Goal: Task Accomplishment & Management: Complete application form

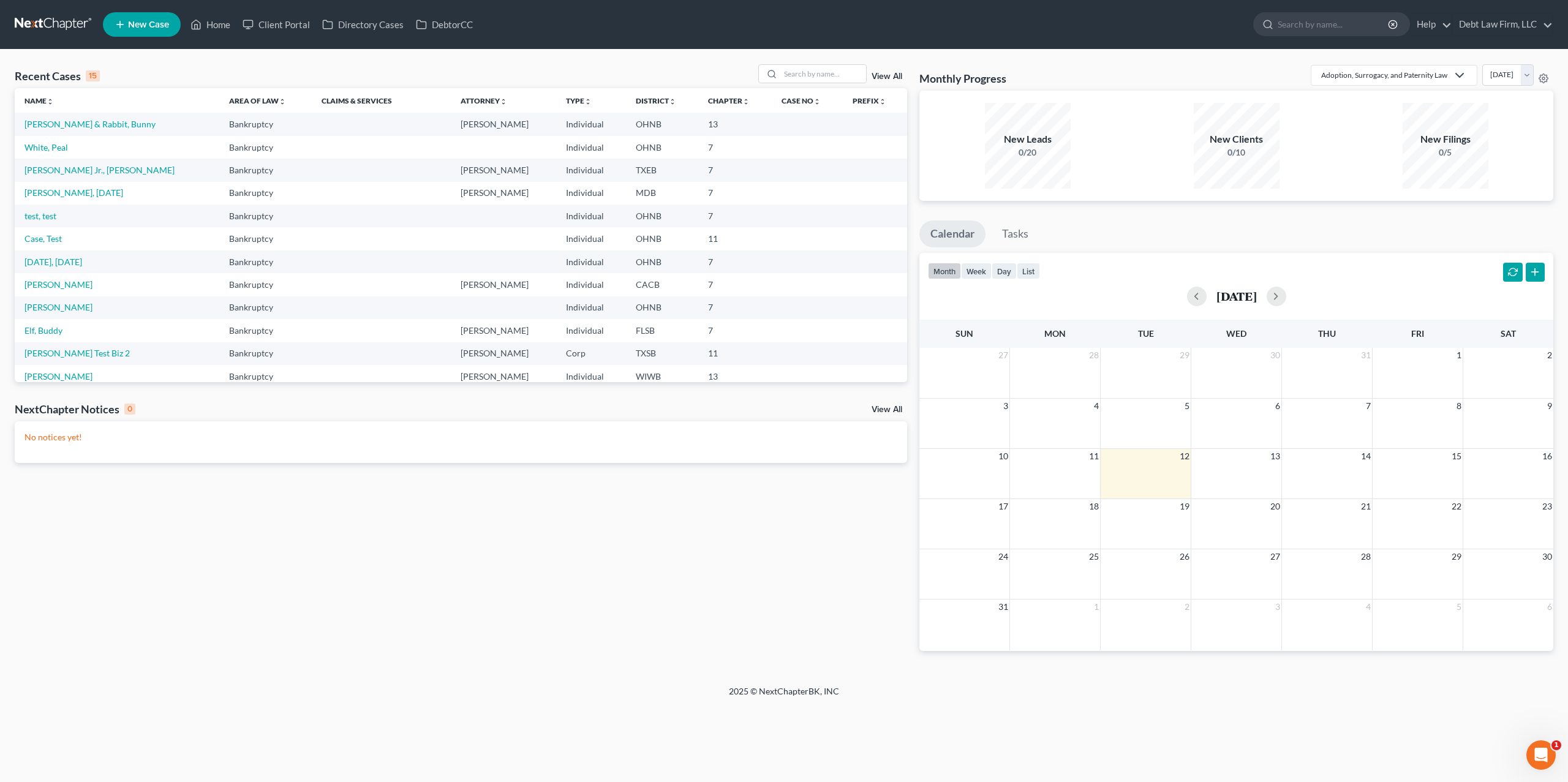
click at [733, 66] on div "Recent Cases 15 View All" at bounding box center [461, 76] width 893 height 24
click at [889, 53] on div "Recent Cases 15 View All Name unfold_more expand_more expand_less Area of Law u…" at bounding box center [784, 367] width 1568 height 636
click at [124, 18] on icon at bounding box center [120, 24] width 11 height 14
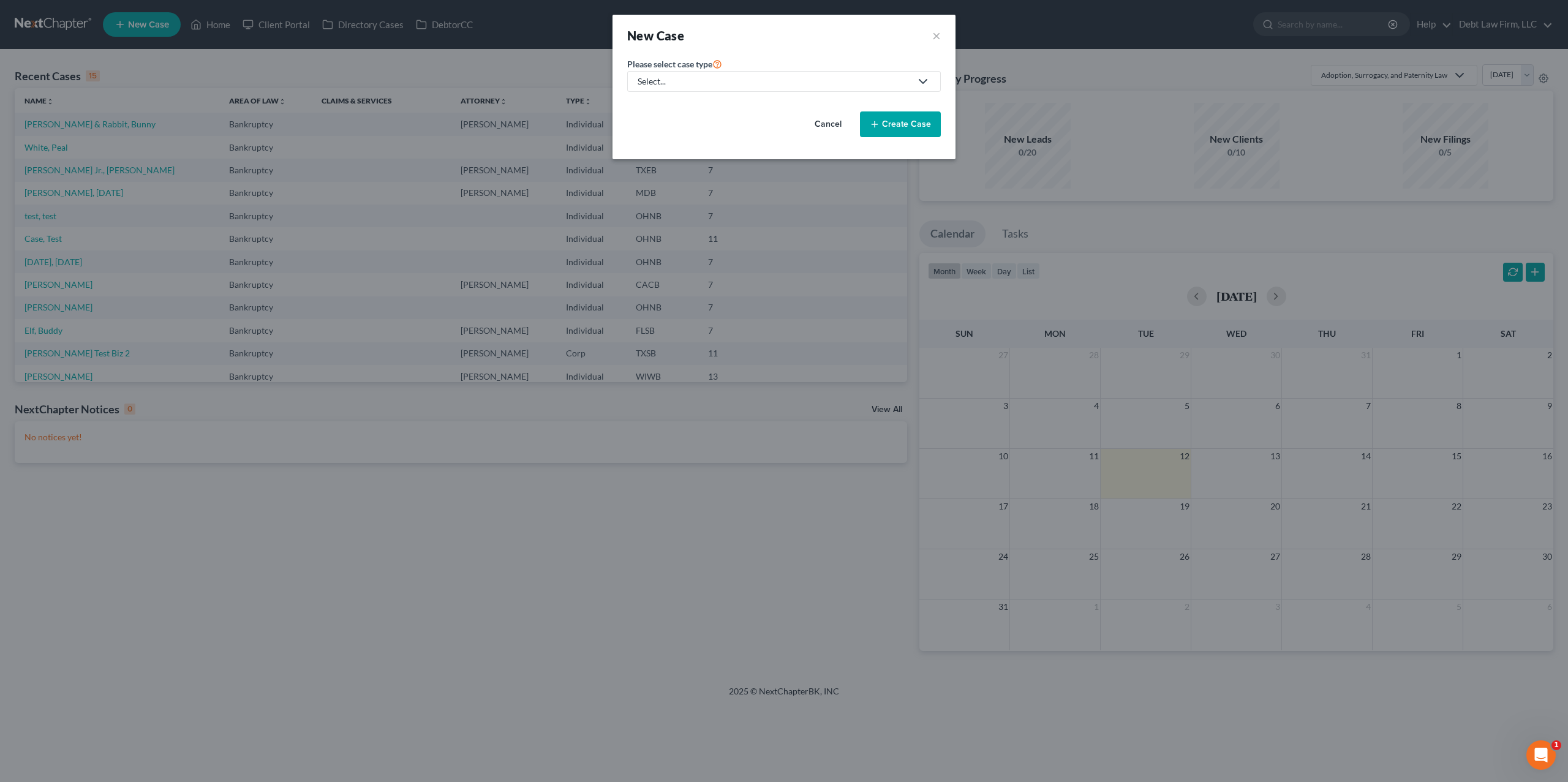
click at [844, 86] on div "Select..." at bounding box center [773, 81] width 273 height 13
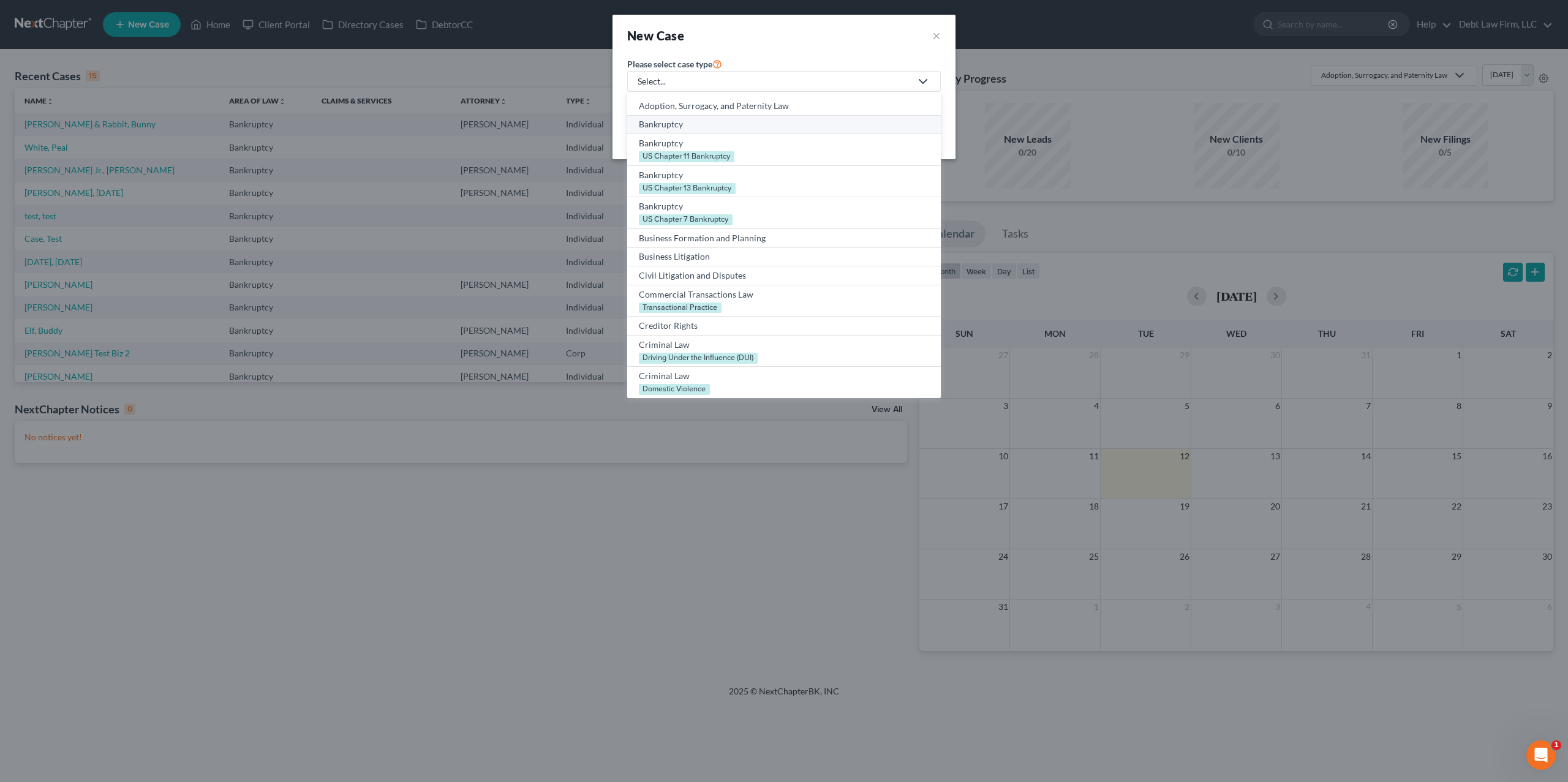
click at [681, 128] on div "Bankruptcy" at bounding box center [783, 124] width 290 height 13
select select "61"
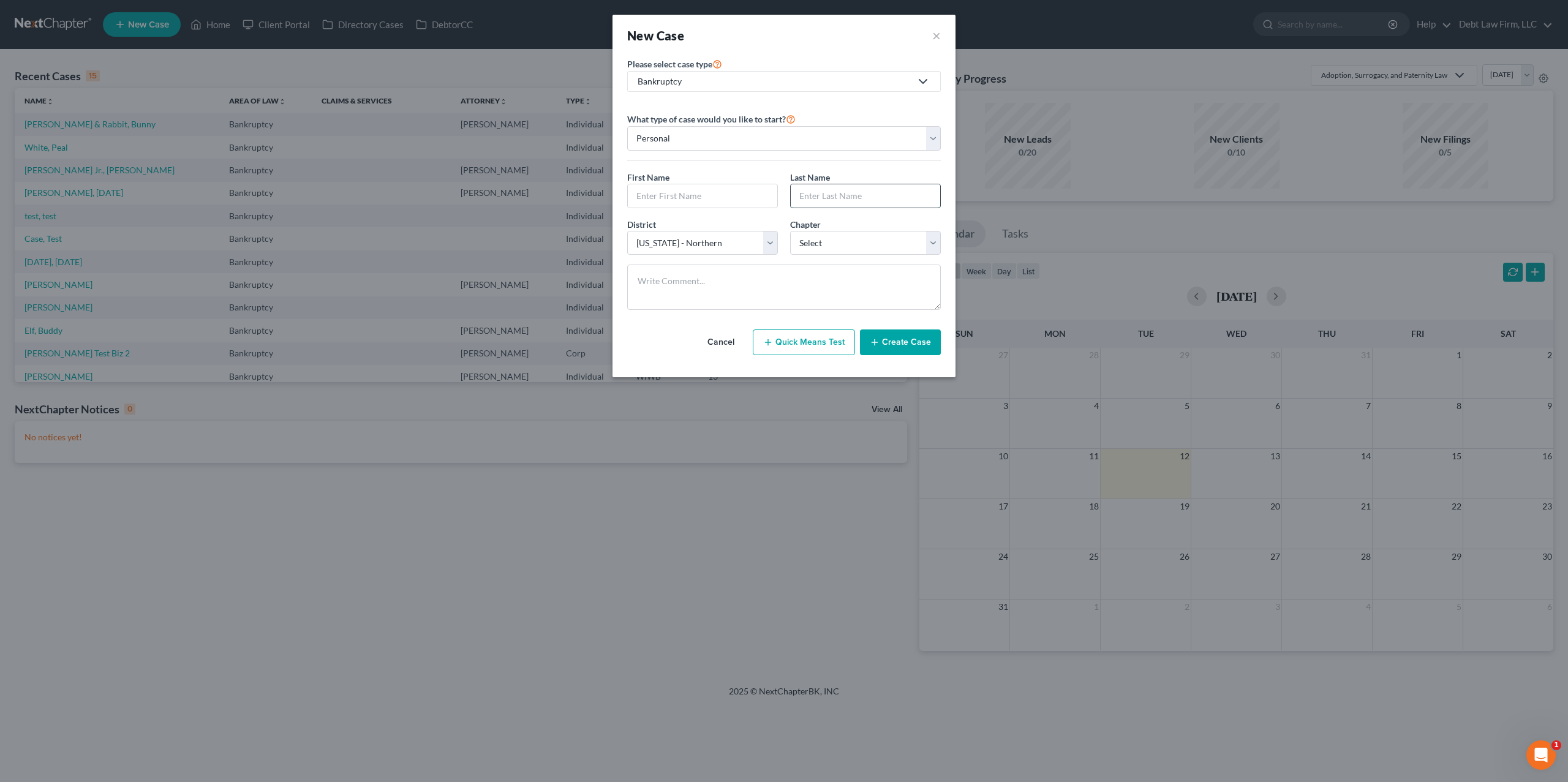
click at [854, 191] on input "text" at bounding box center [865, 195] width 149 height 23
click at [691, 186] on input "text" at bounding box center [702, 195] width 149 height 23
click at [874, 241] on select "Select 7 11 12 13" at bounding box center [865, 243] width 151 height 24
select select "0"
click at [790, 231] on select "Select 7 11 12 13" at bounding box center [865, 243] width 151 height 24
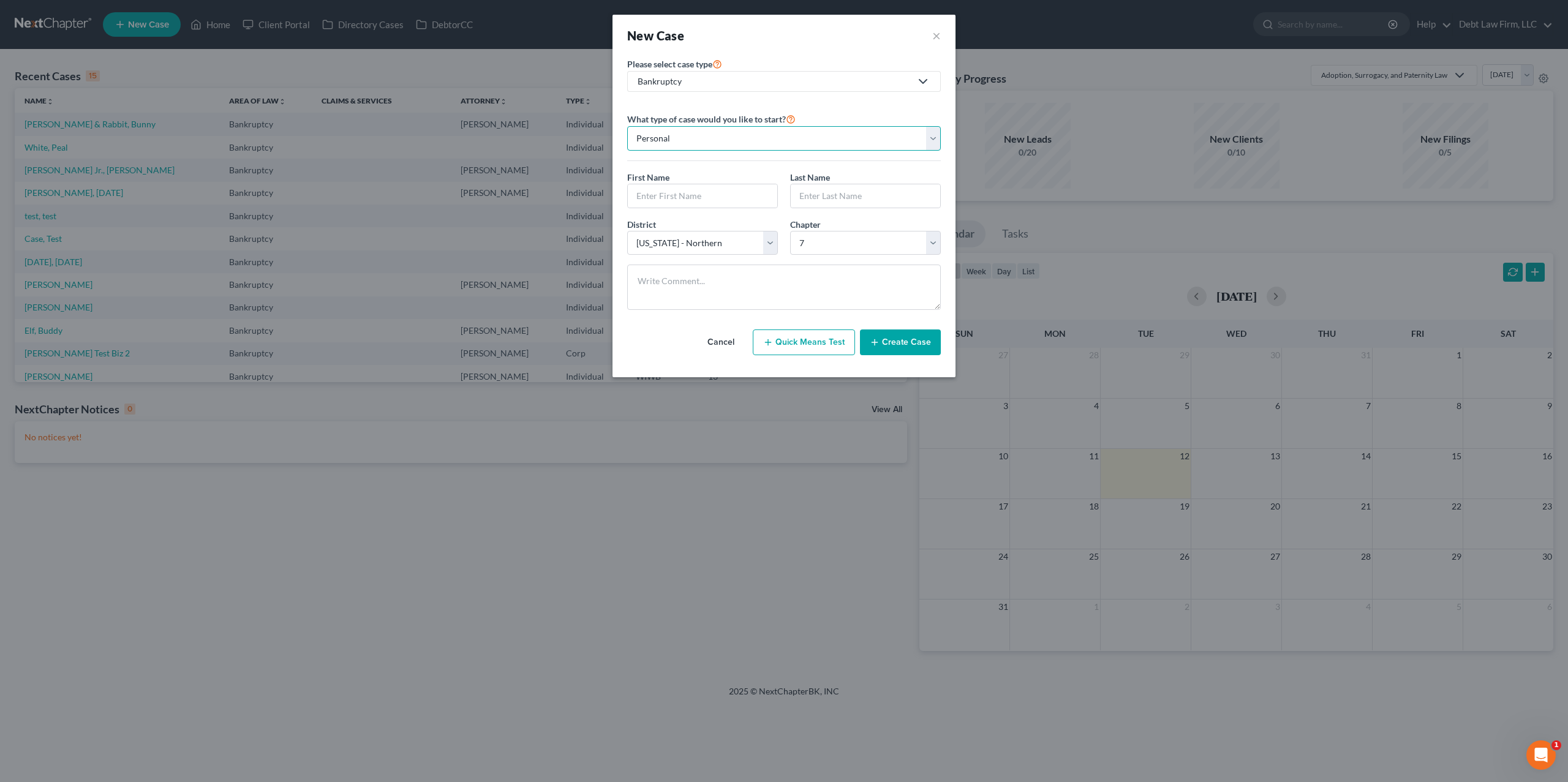
click at [699, 136] on select "Personal Business" at bounding box center [784, 138] width 313 height 24
select select "1"
click at [627, 126] on select "Personal Business" at bounding box center [784, 138] width 313 height 24
click at [792, 101] on div "What type of case would you like to start? Personal Business Business Name * Di…" at bounding box center [784, 210] width 313 height 218
click at [935, 31] on button "×" at bounding box center [936, 36] width 9 height 17
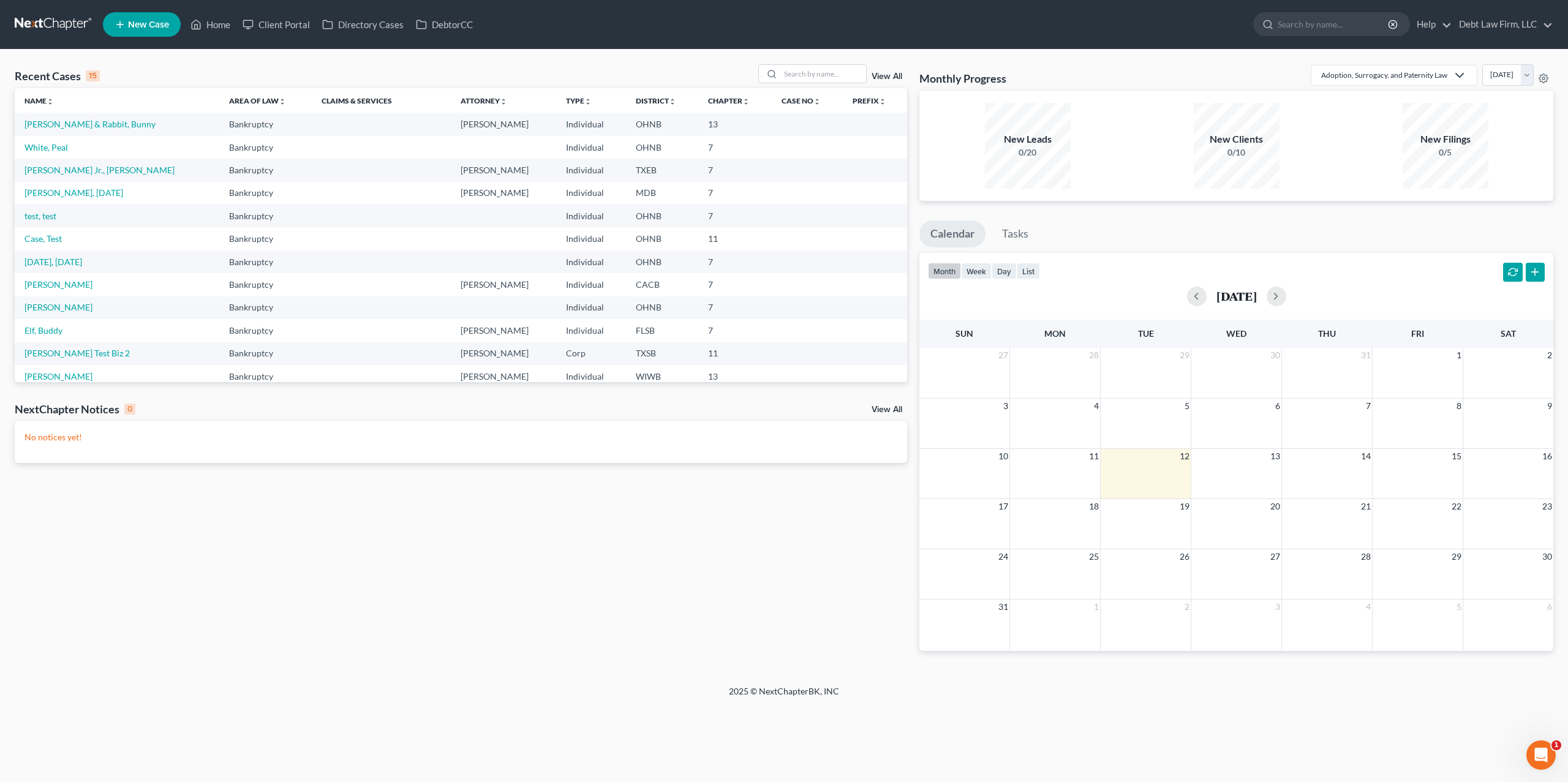
click at [326, 57] on div "Recent Cases 15 View All Name unfold_more expand_more expand_less Area of Law u…" at bounding box center [784, 367] width 1568 height 636
click at [151, 26] on span "New Case" at bounding box center [148, 25] width 41 height 9
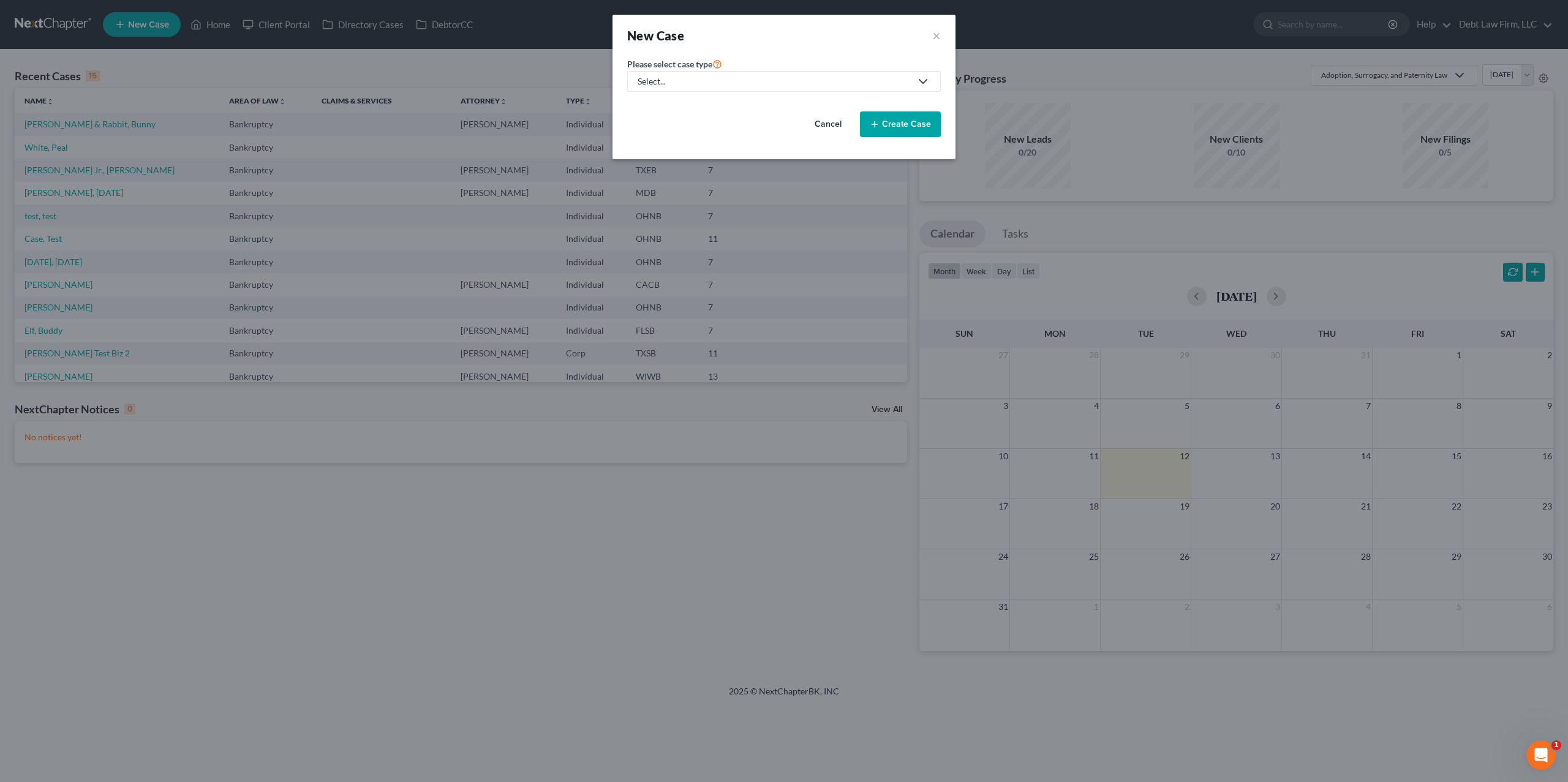
click at [723, 84] on div "Select..." at bounding box center [773, 81] width 273 height 13
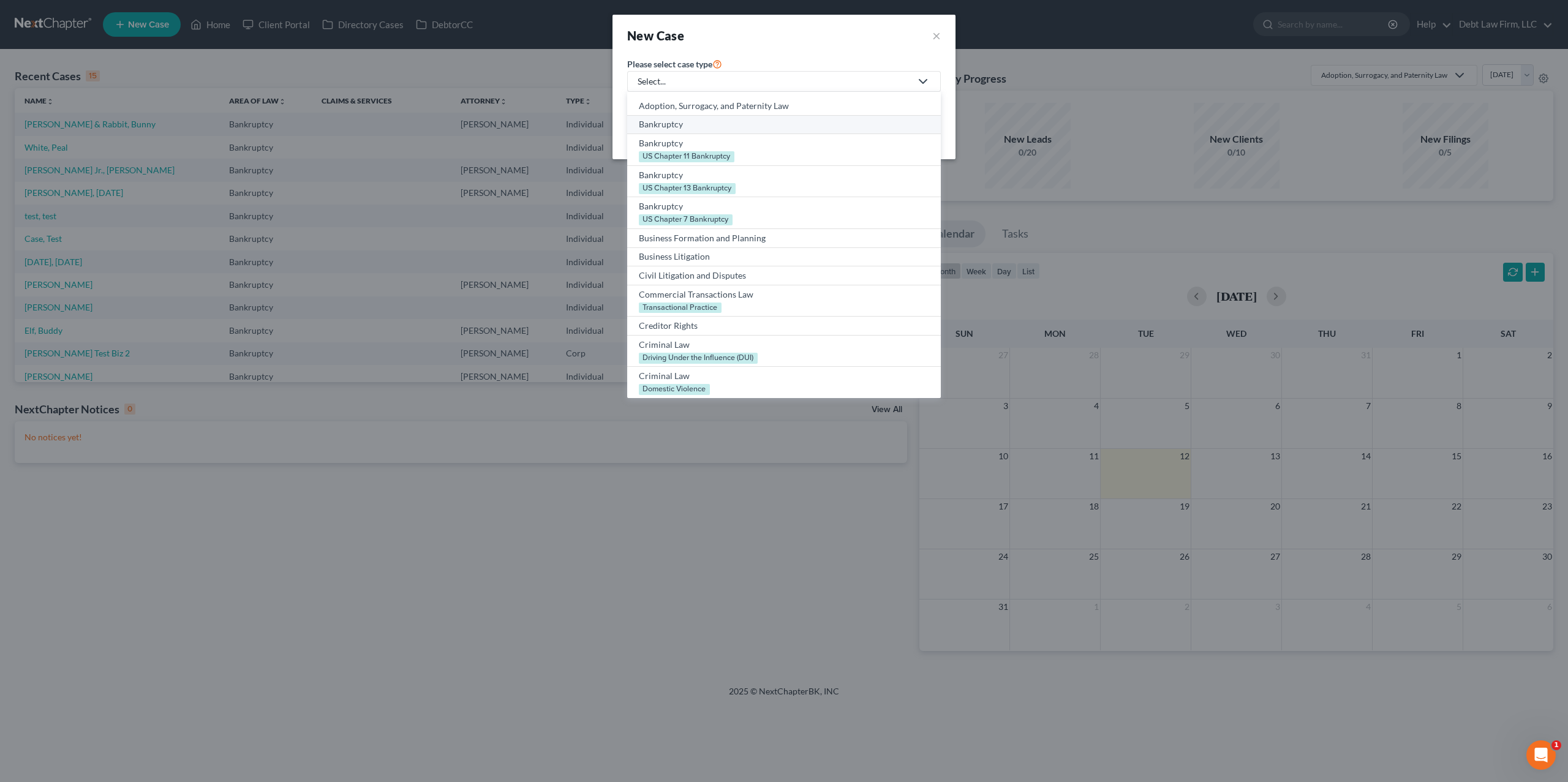
click at [700, 126] on div "Bankruptcy" at bounding box center [783, 124] width 290 height 13
select select "61"
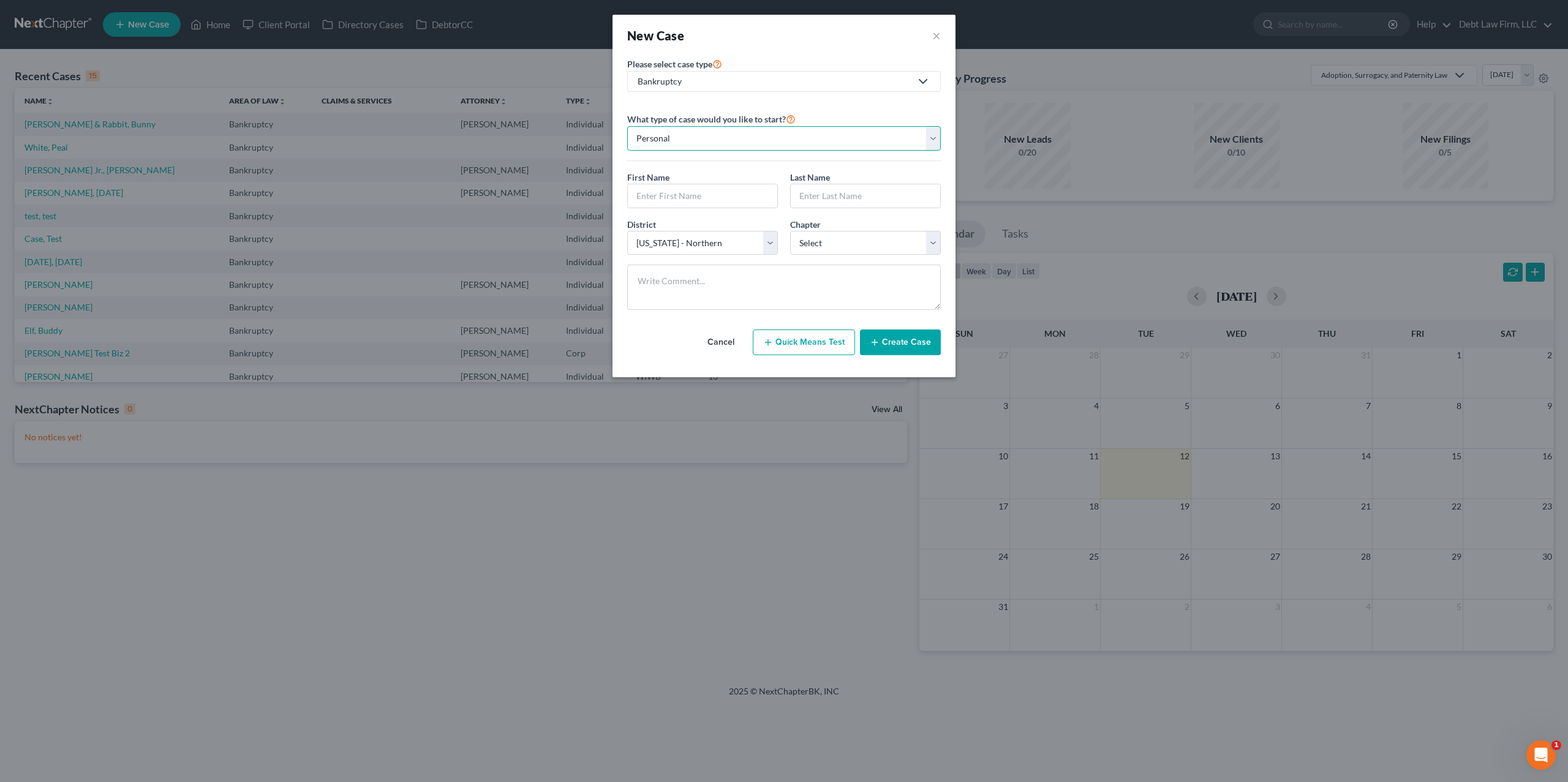
click at [661, 137] on select "Personal Business" at bounding box center [784, 138] width 313 height 24
select select "1"
click at [627, 126] on select "Personal Business" at bounding box center [784, 138] width 313 height 24
click at [712, 195] on input "text" at bounding box center [784, 195] width 312 height 23
type input "T"
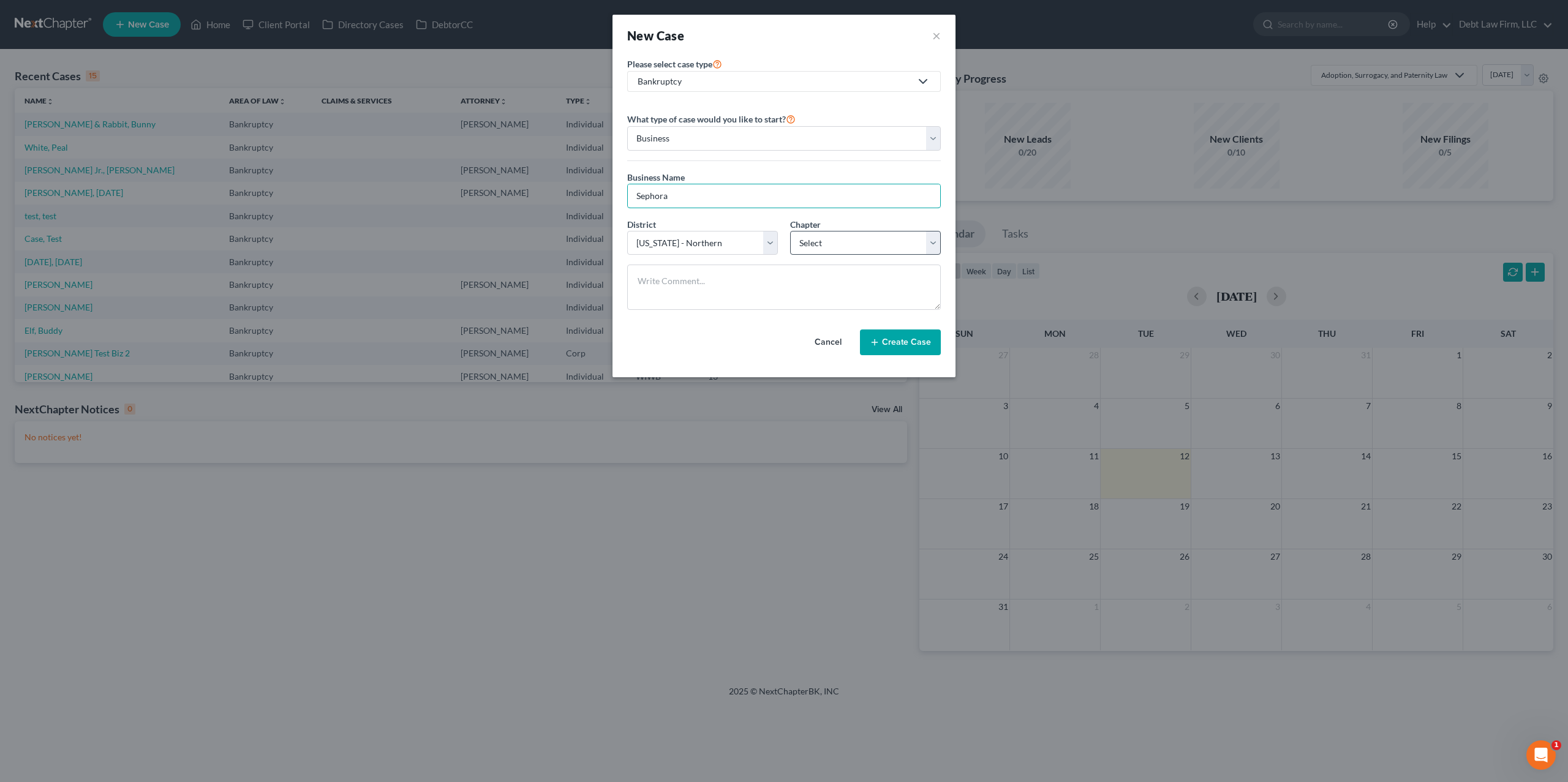
type input "Sephora"
click at [835, 240] on select "Select 7 11 12" at bounding box center [865, 243] width 151 height 24
click at [790, 231] on select "Select 7 11 12" at bounding box center [865, 243] width 151 height 24
click at [823, 241] on select "Select 7 11 12" at bounding box center [865, 243] width 151 height 24
select select "1"
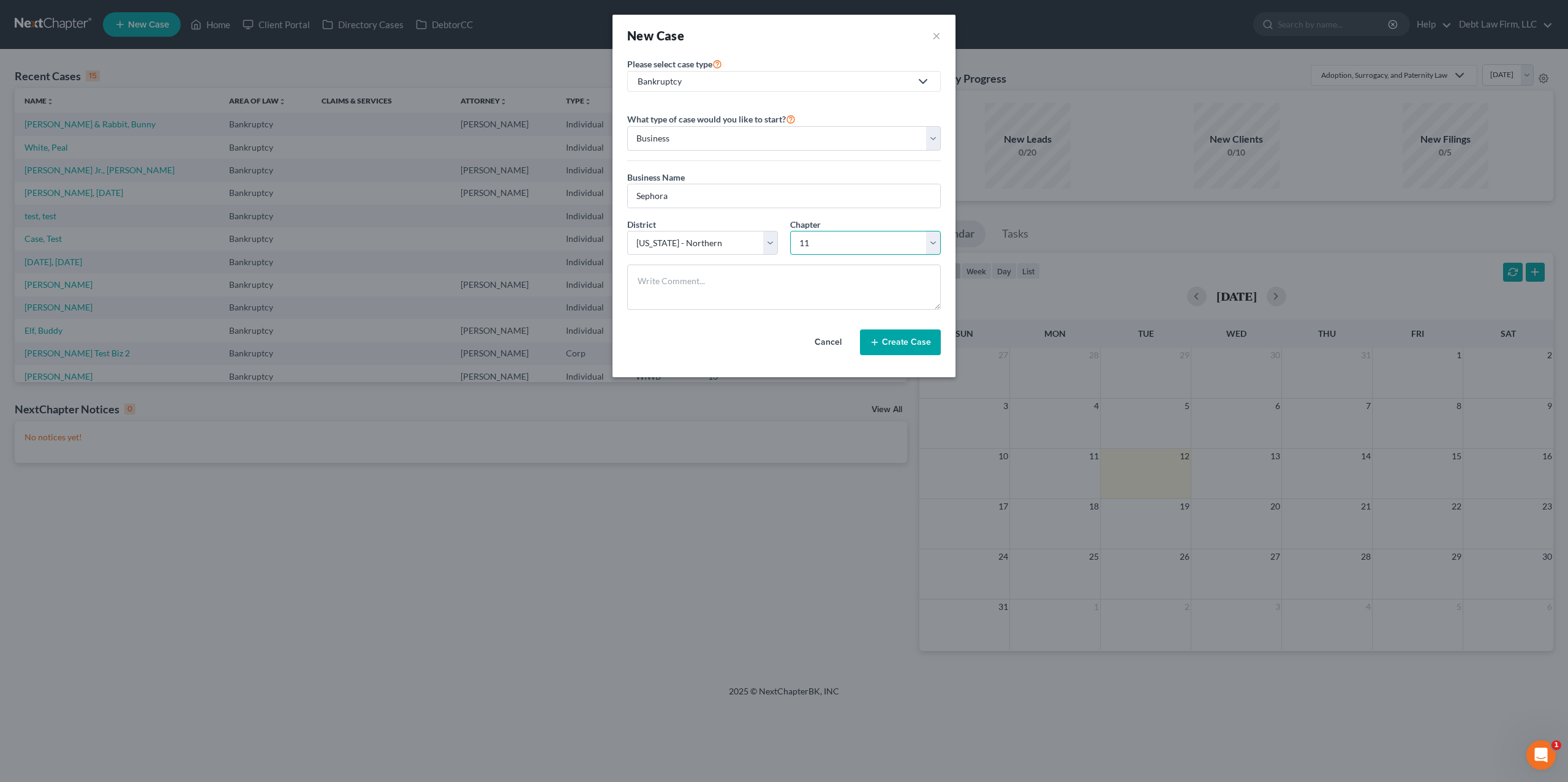
click at [790, 231] on select "Select 7 11 12" at bounding box center [865, 243] width 151 height 24
click at [906, 342] on button "Create Case" at bounding box center [900, 342] width 81 height 26
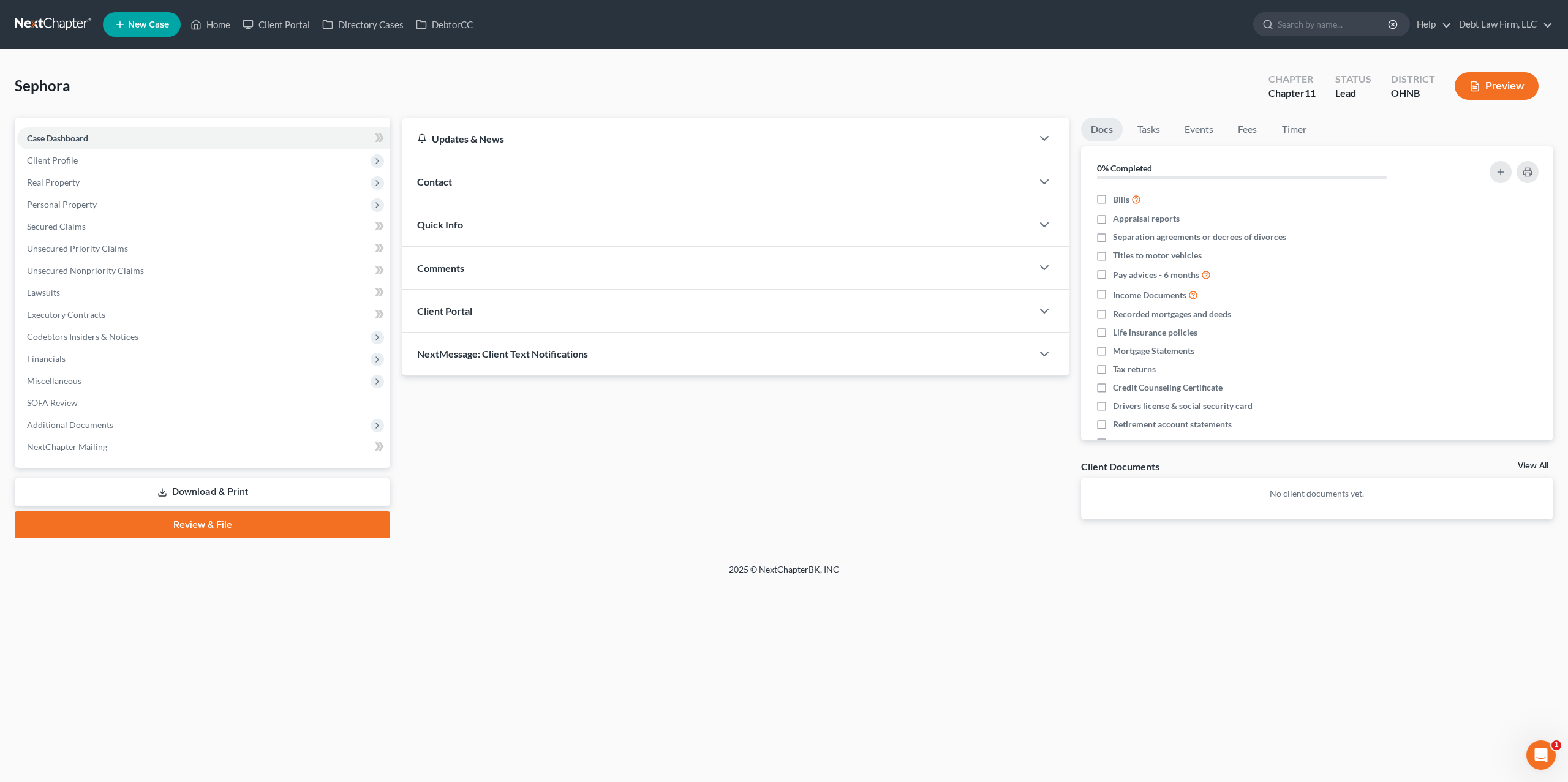
click at [508, 298] on div "Client Portal" at bounding box center [717, 311] width 629 height 42
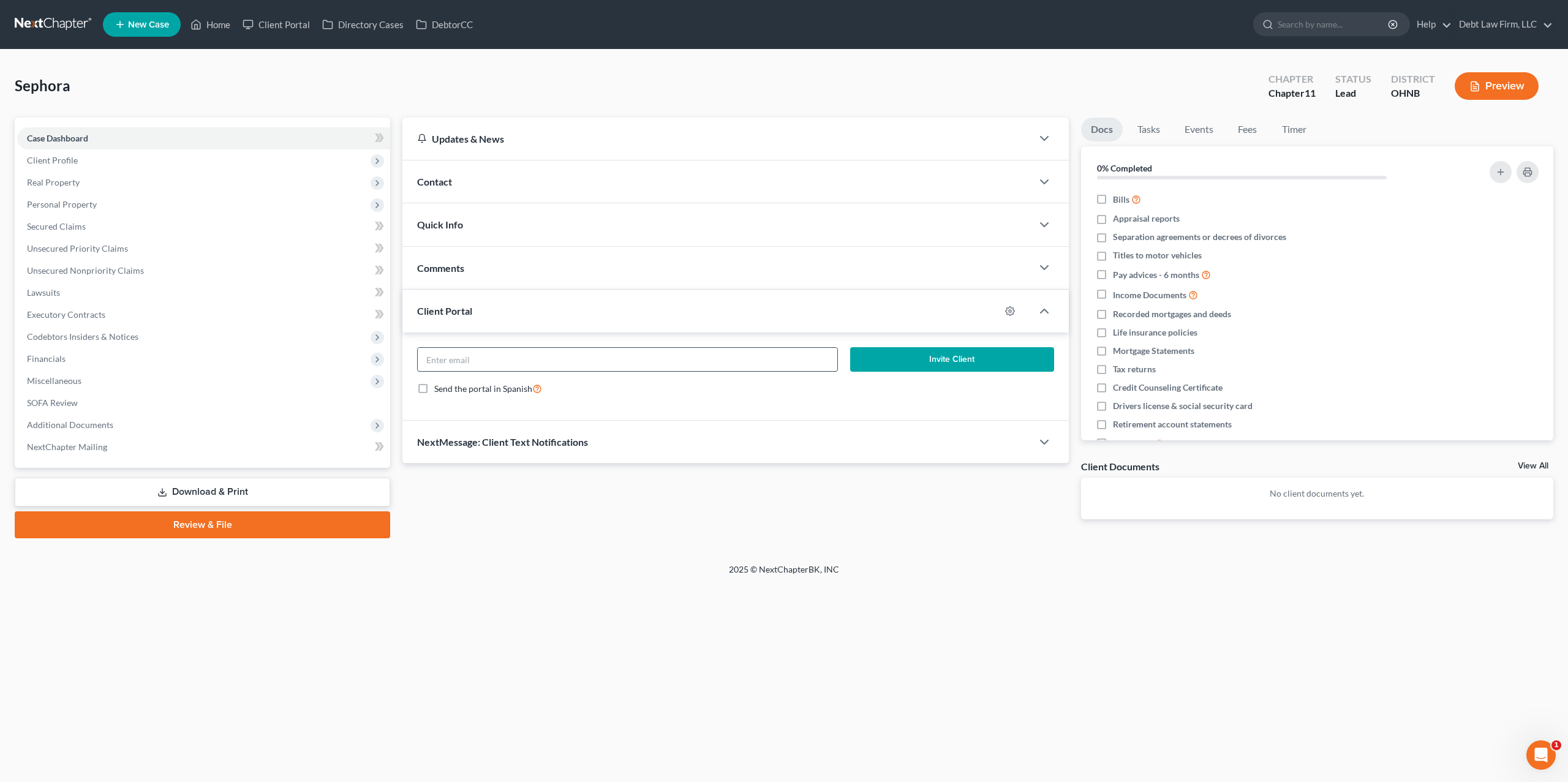
click at [506, 357] on input "email" at bounding box center [627, 359] width 419 height 23
type input "[PERSON_NAME][EMAIL_ADDRESS][PERSON_NAME][DOMAIN_NAME]"
click at [910, 360] on button "Invite Client" at bounding box center [952, 359] width 204 height 24
